Goal: Navigation & Orientation: Go to known website

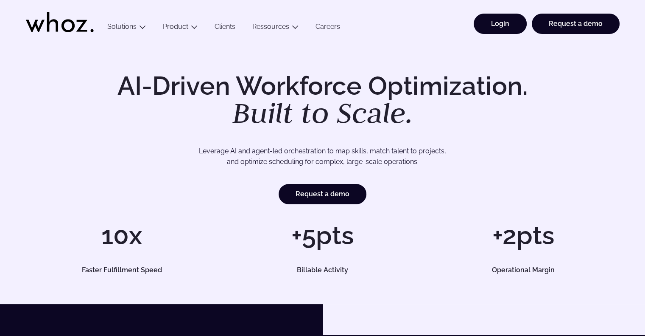
click at [503, 17] on link "Login" at bounding box center [500, 24] width 53 height 20
